Goal: Find contact information: Find contact information

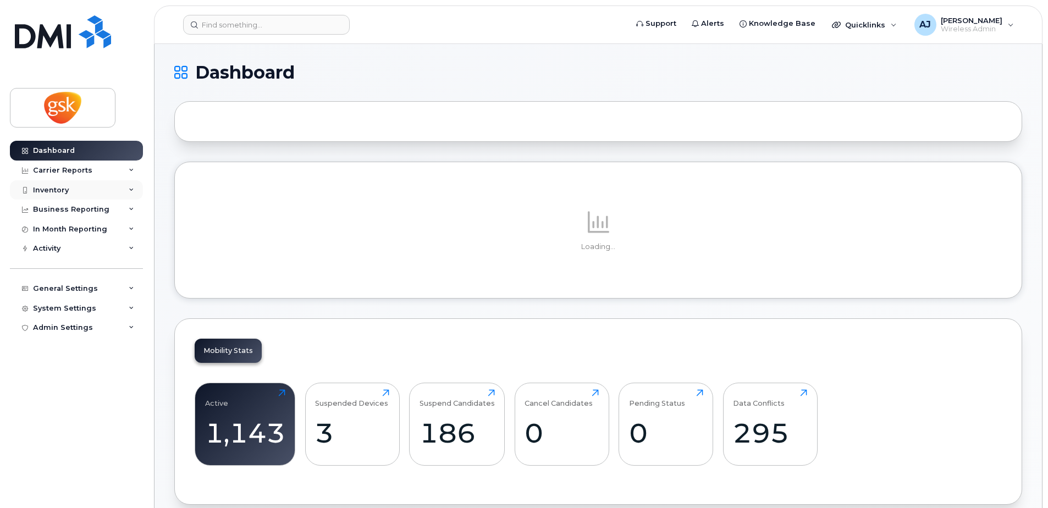
click at [73, 190] on div "Inventory" at bounding box center [76, 190] width 133 height 20
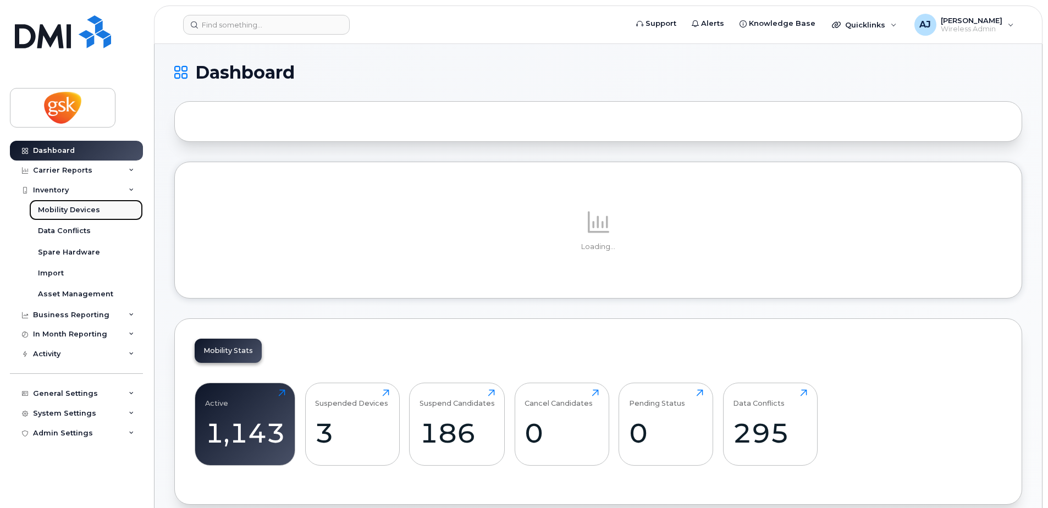
click at [72, 207] on div "Mobility Devices" at bounding box center [69, 210] width 62 height 10
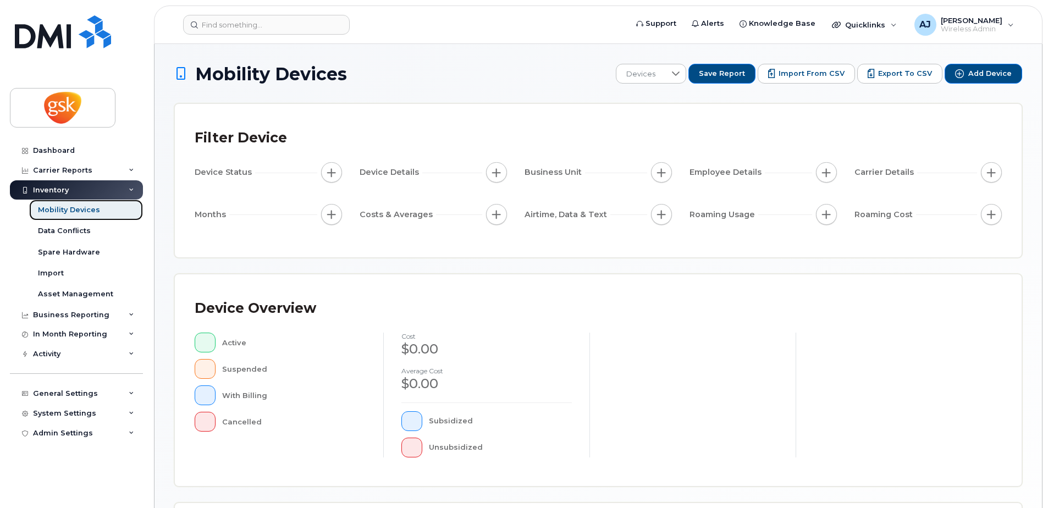
scroll to position [248, 0]
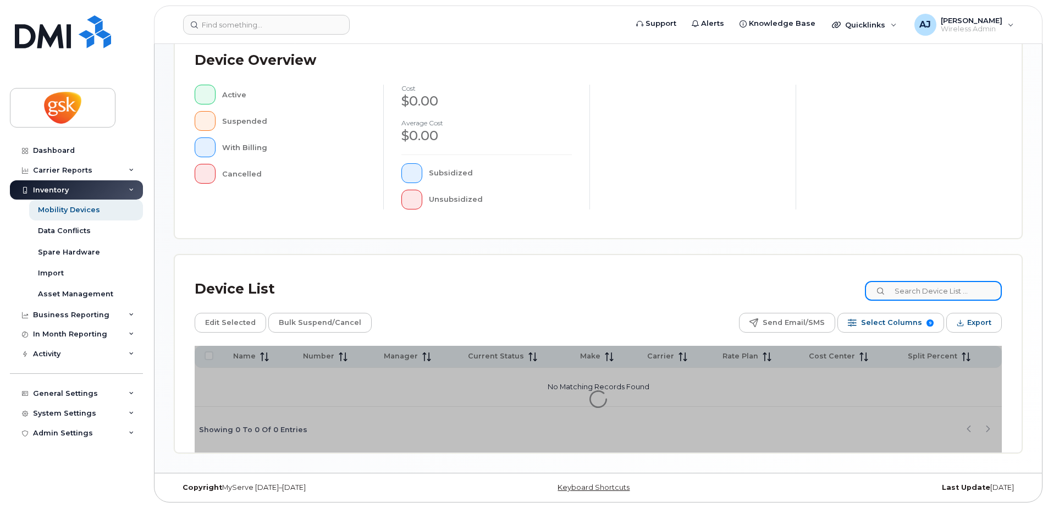
click at [926, 292] on input at bounding box center [933, 291] width 137 height 20
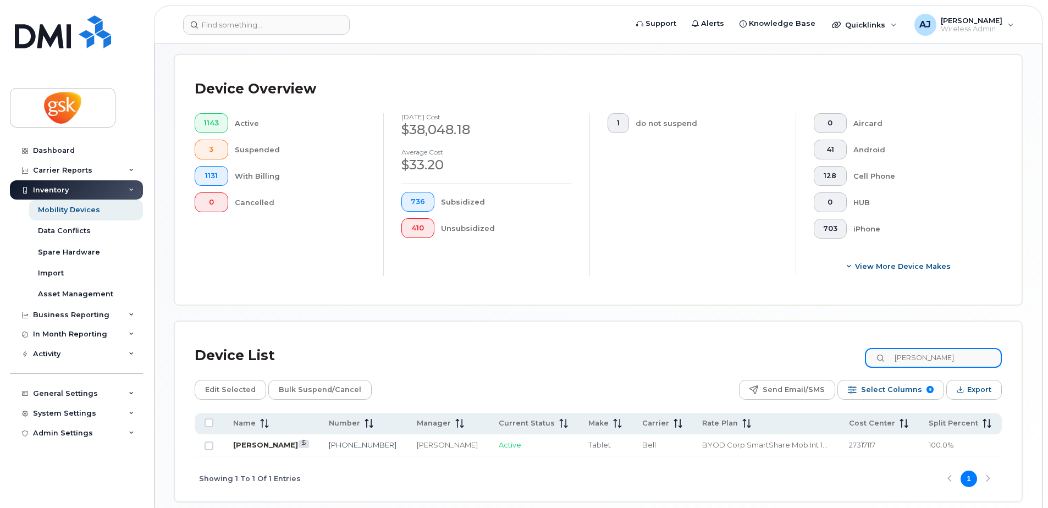
type input "sasso"
click at [251, 443] on link "Melissa Sasso" at bounding box center [265, 444] width 65 height 9
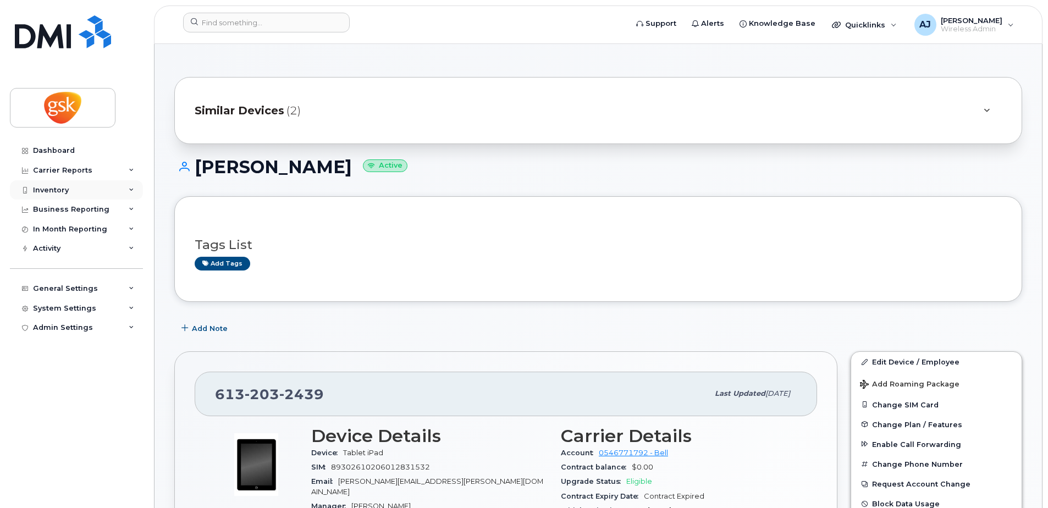
click at [71, 189] on div "Inventory" at bounding box center [76, 190] width 133 height 20
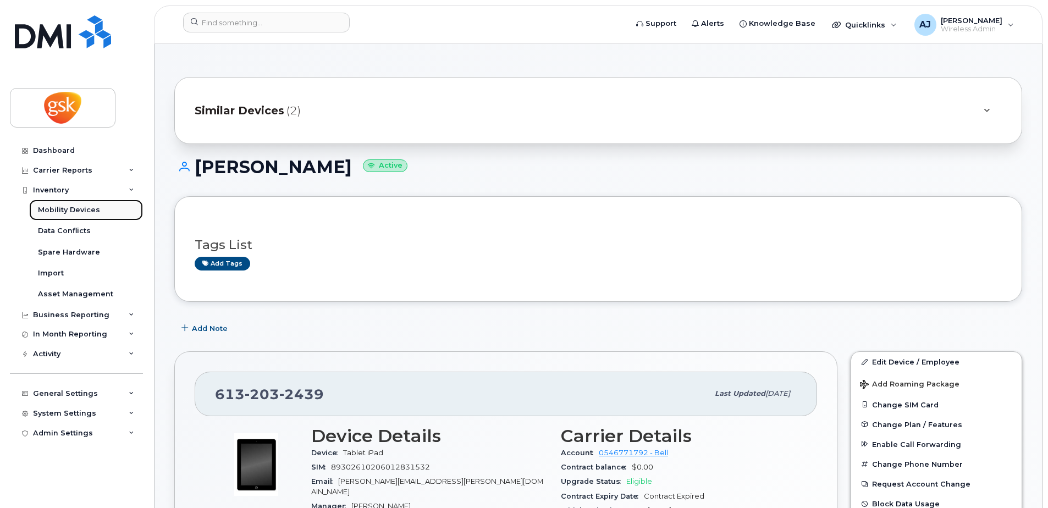
click at [69, 214] on div "Mobility Devices" at bounding box center [69, 210] width 62 height 10
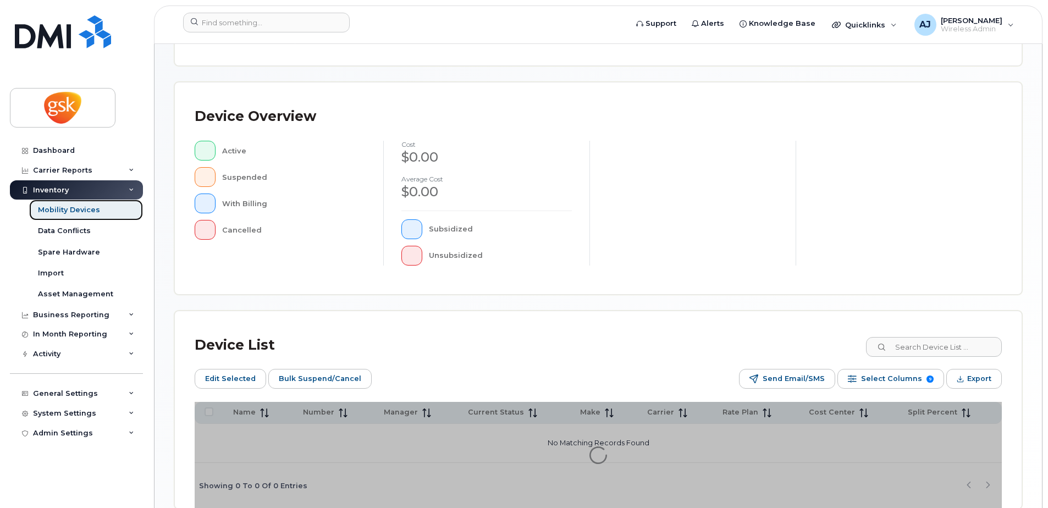
scroll to position [268, 0]
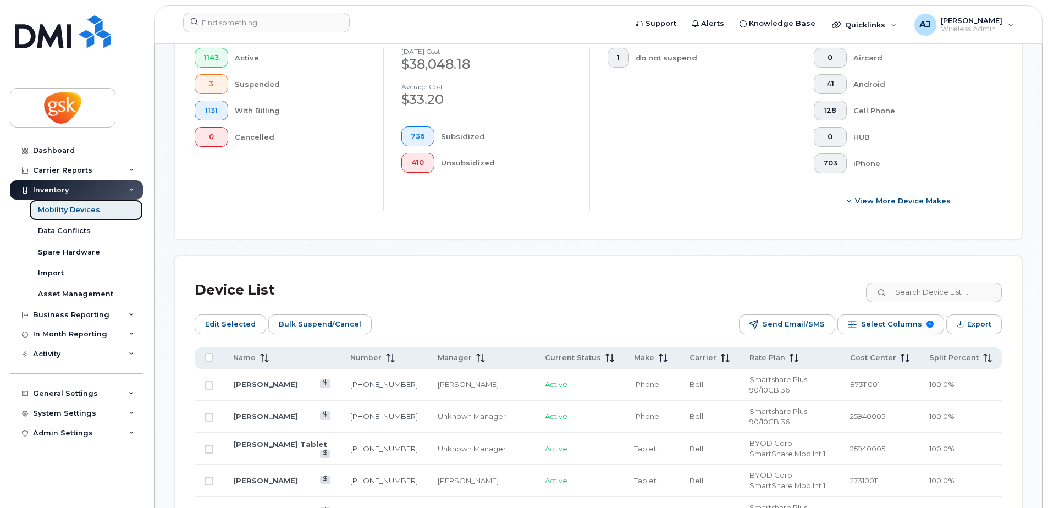
scroll to position [378, 0]
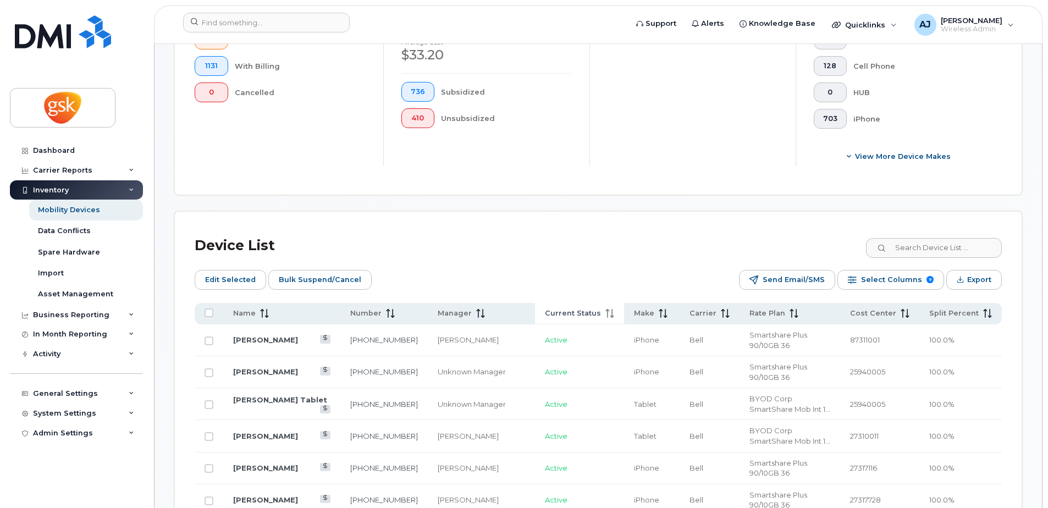
click at [611, 314] on icon at bounding box center [611, 313] width 1 height 9
click at [605, 314] on icon at bounding box center [609, 313] width 8 height 9
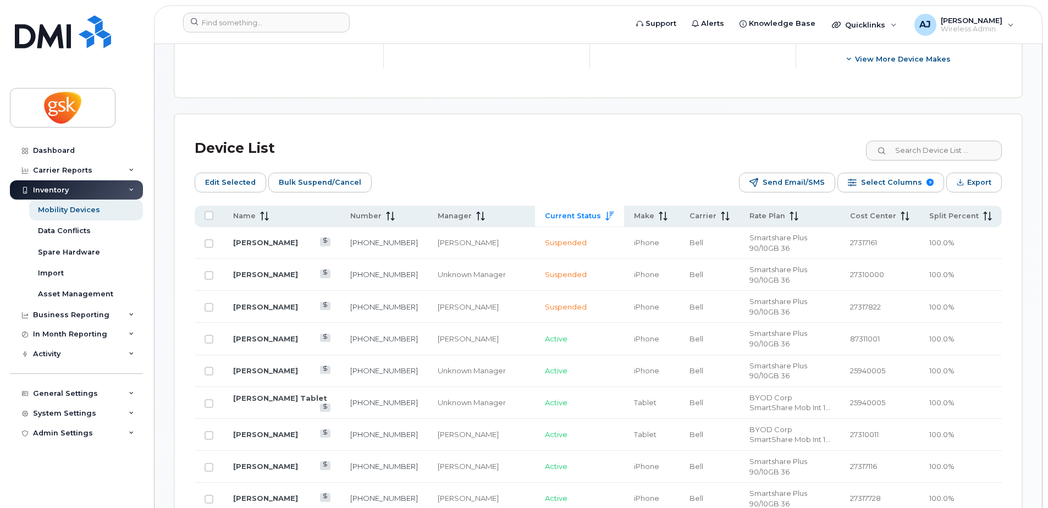
scroll to position [488, 0]
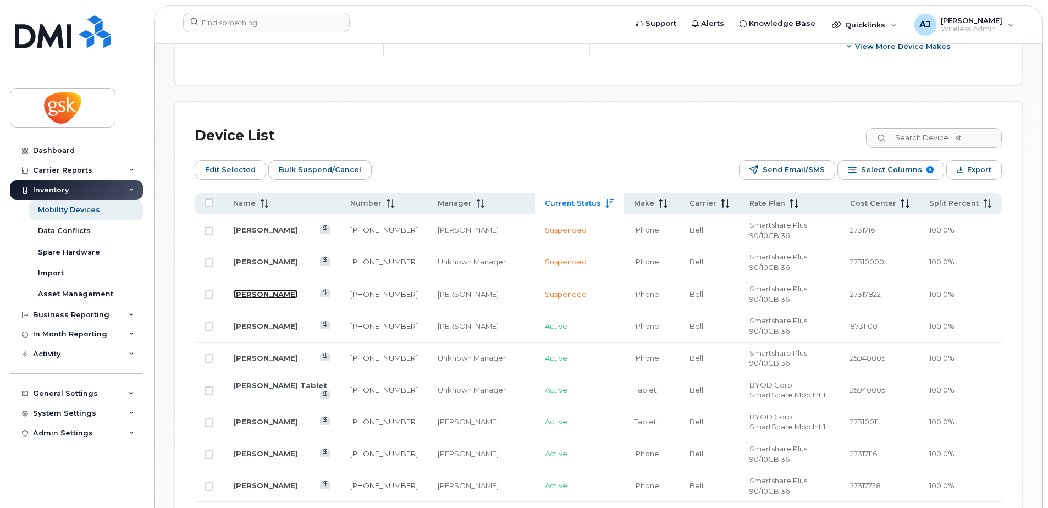
click at [261, 290] on link "[PERSON_NAME]" at bounding box center [265, 294] width 65 height 9
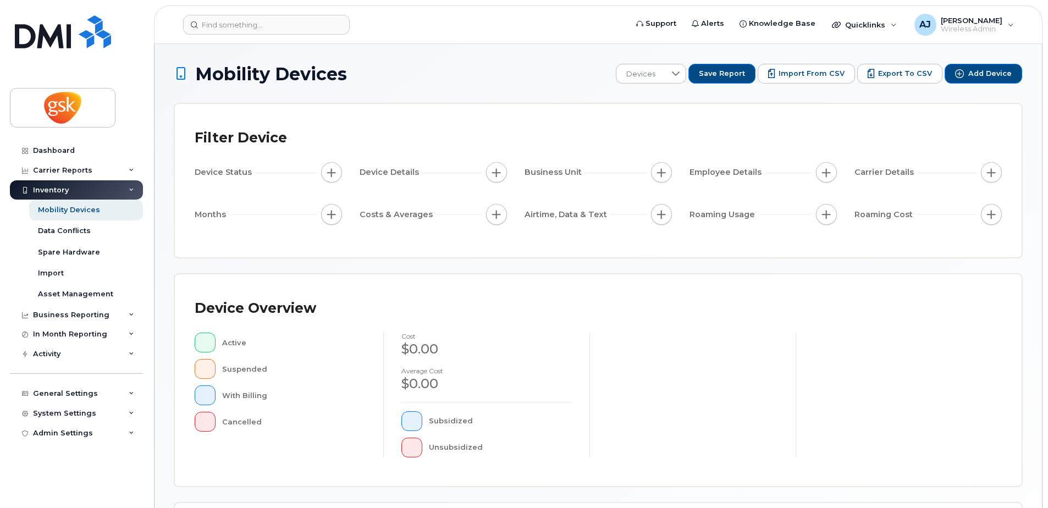
scroll to position [248, 0]
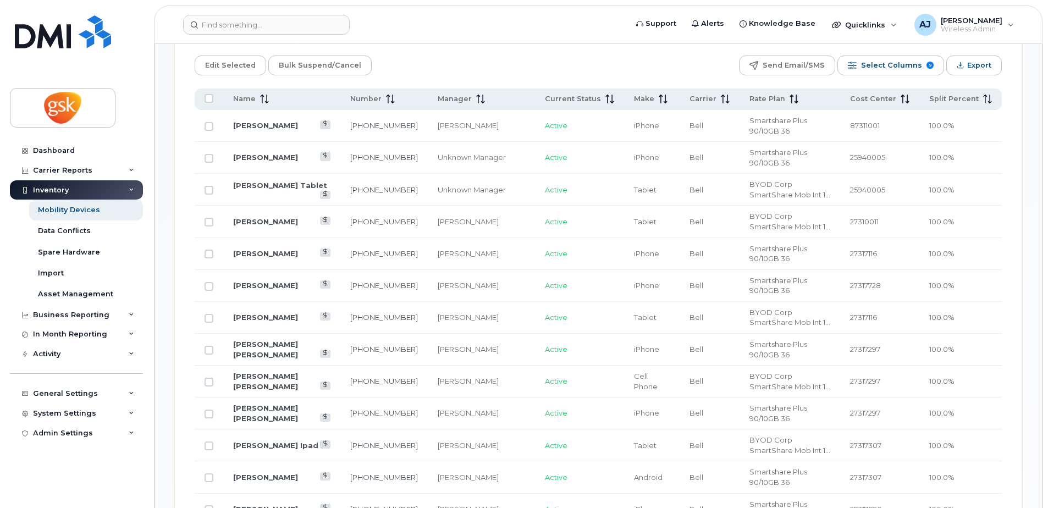
scroll to position [523, 0]
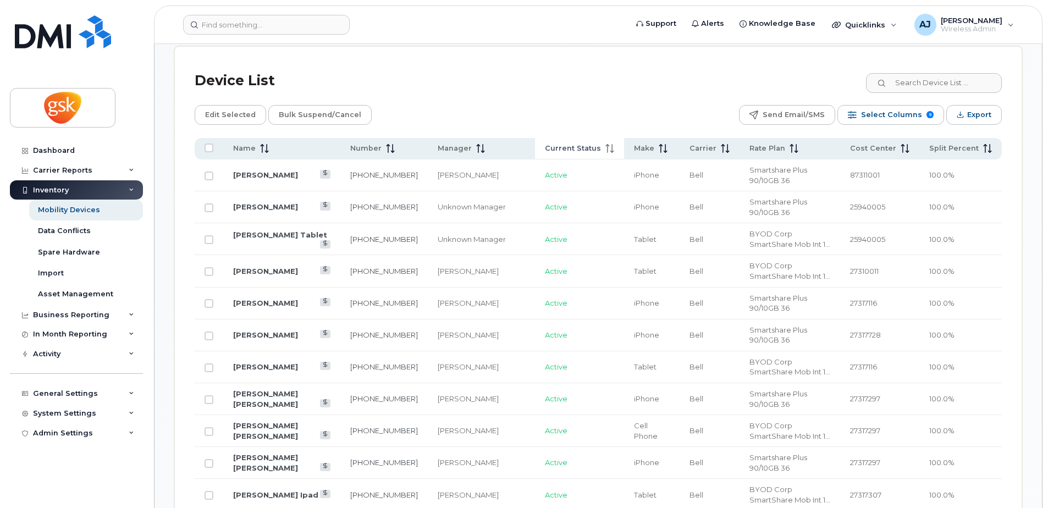
click at [605, 147] on icon at bounding box center [609, 148] width 9 height 9
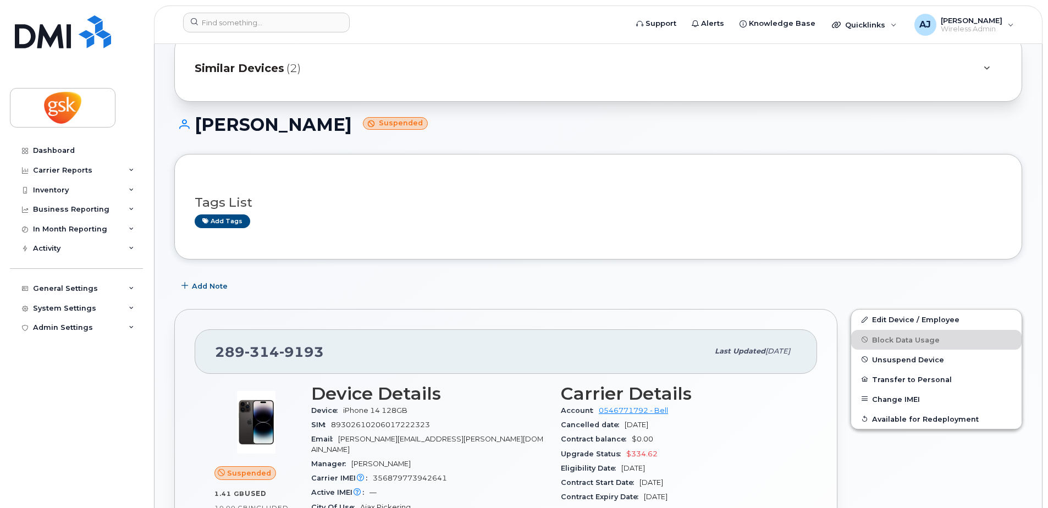
scroll to position [55, 0]
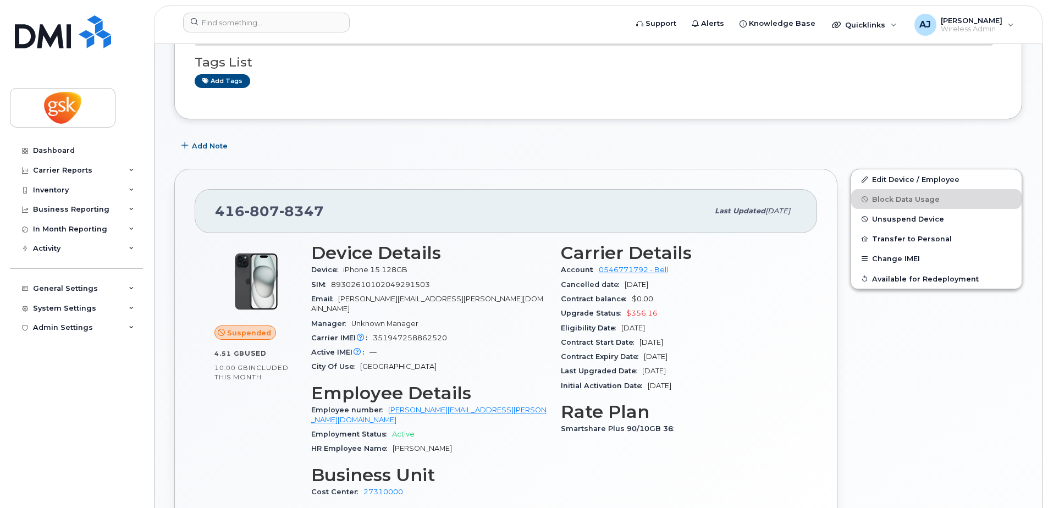
scroll to position [192, 0]
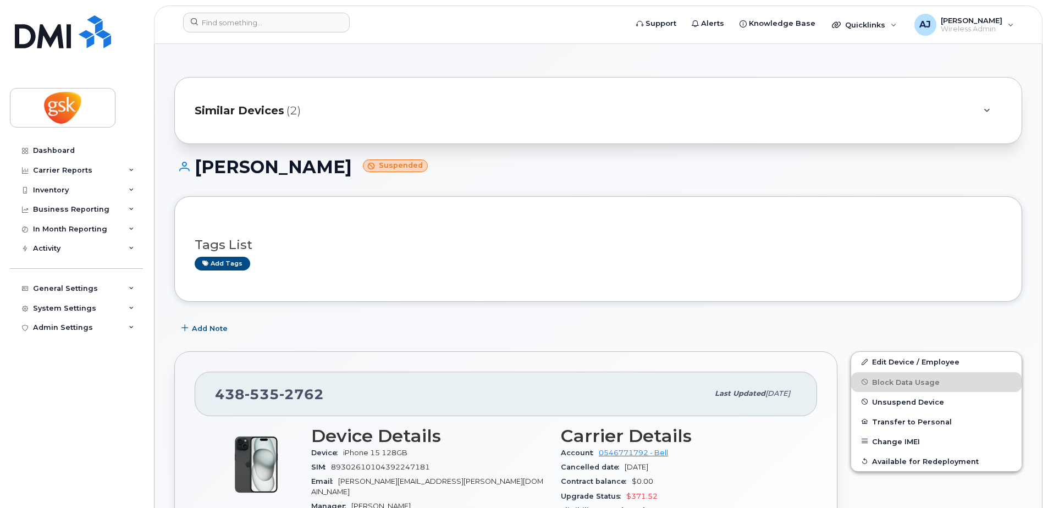
click at [288, 393] on span "2762" at bounding box center [301, 394] width 45 height 16
copy span "[PHONE_NUMBER]"
